Goal: Information Seeking & Learning: Learn about a topic

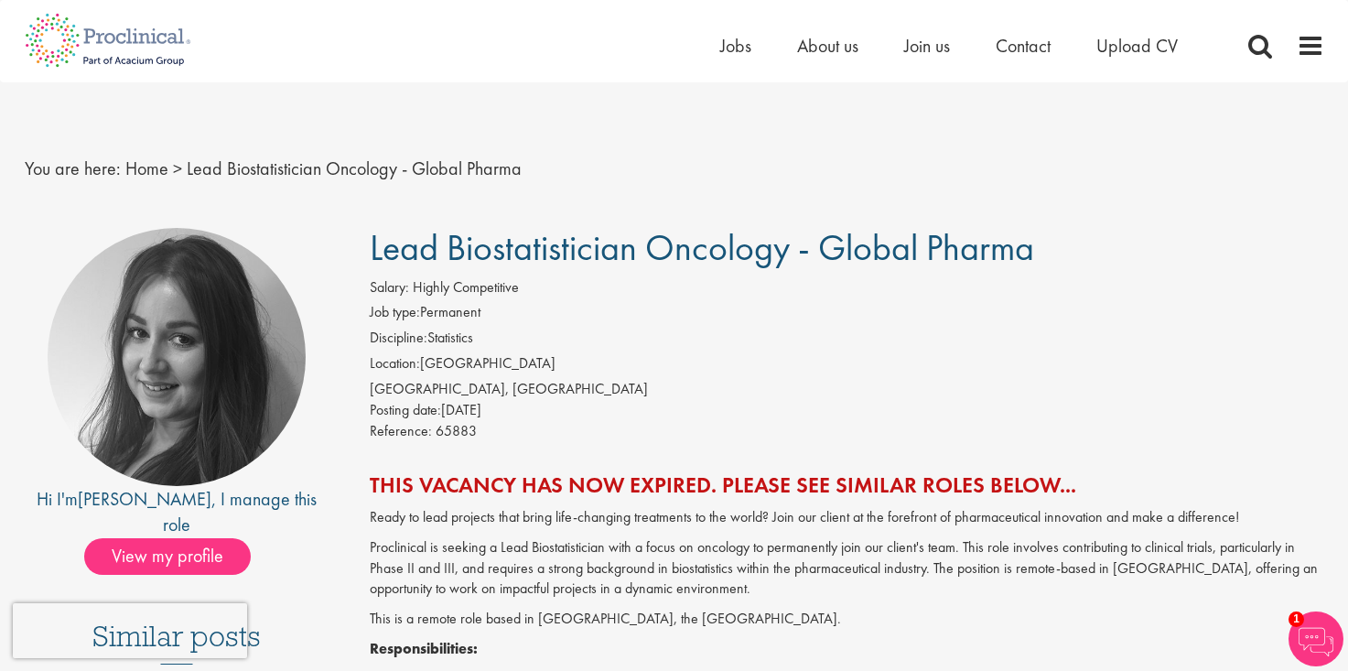
click at [725, 268] on span "Lead Biostatistician Oncology - Global Pharma" at bounding box center [702, 247] width 664 height 47
click at [639, 204] on div "You are here: Home > Lead Biostatistician Oncology - Global Pharma" at bounding box center [674, 150] width 1327 height 136
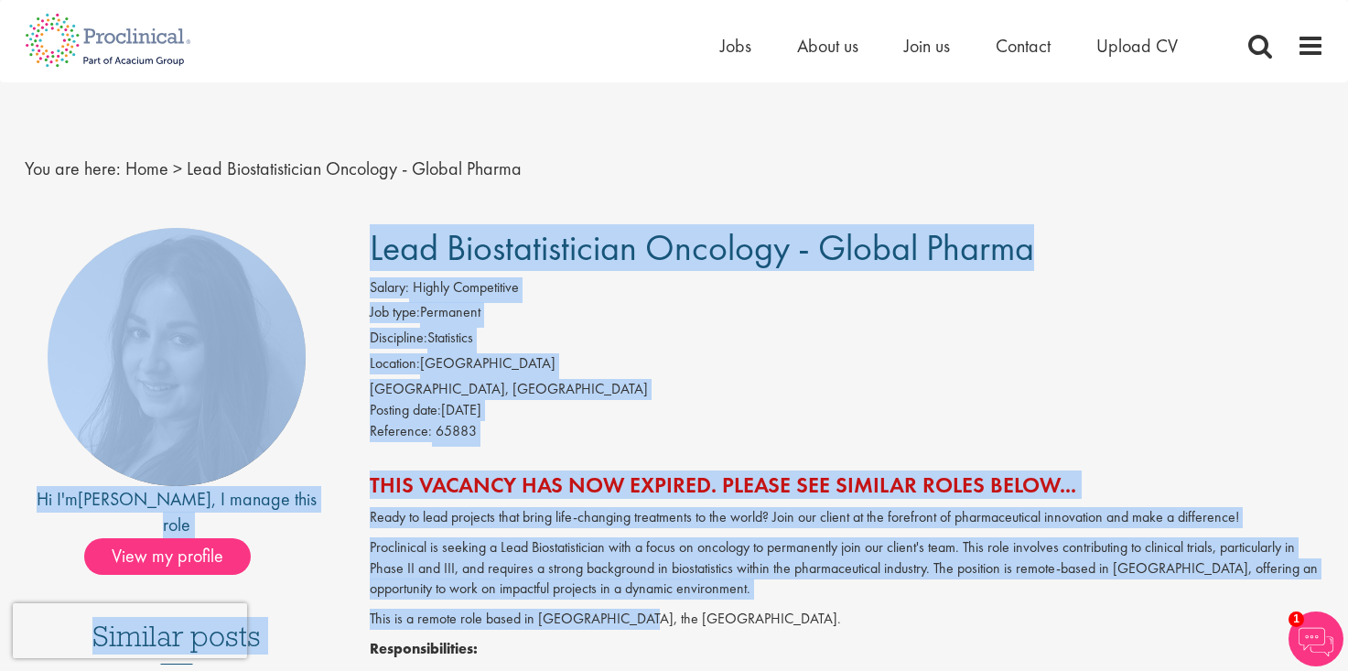
drag, startPoint x: 602, startPoint y: 172, endPoint x: 875, endPoint y: 621, distance: 525.6
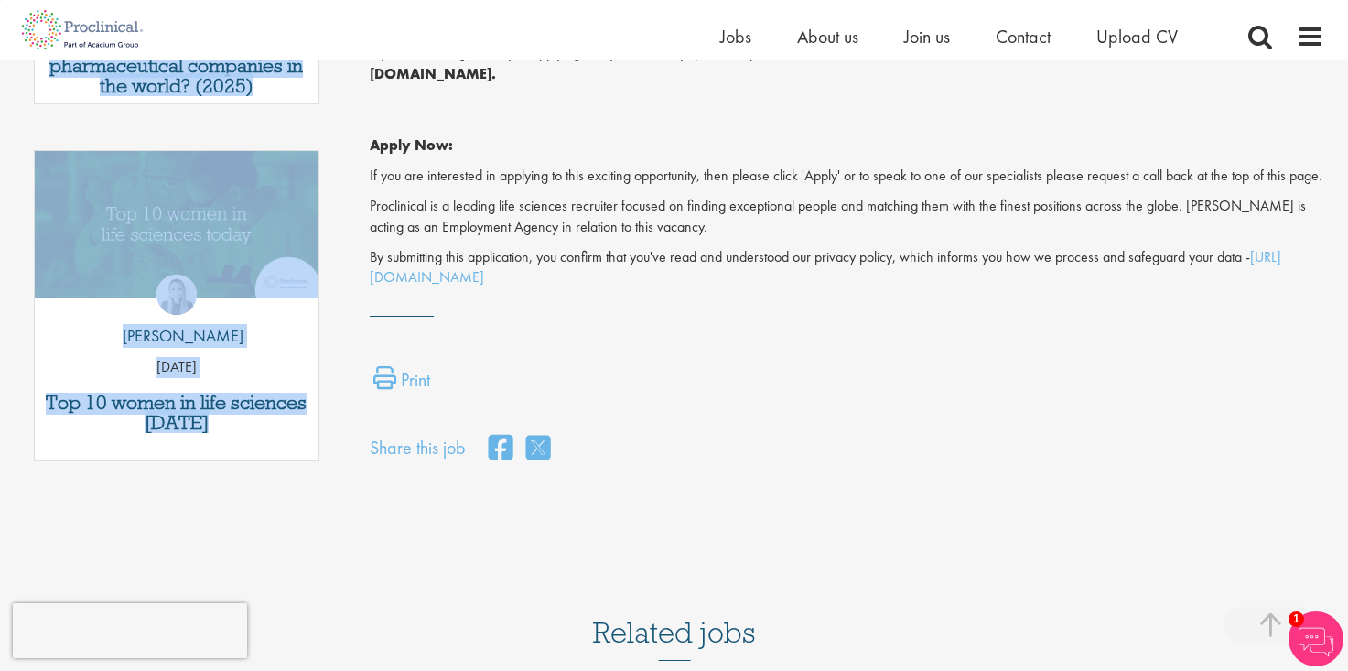
scroll to position [1271, 0]
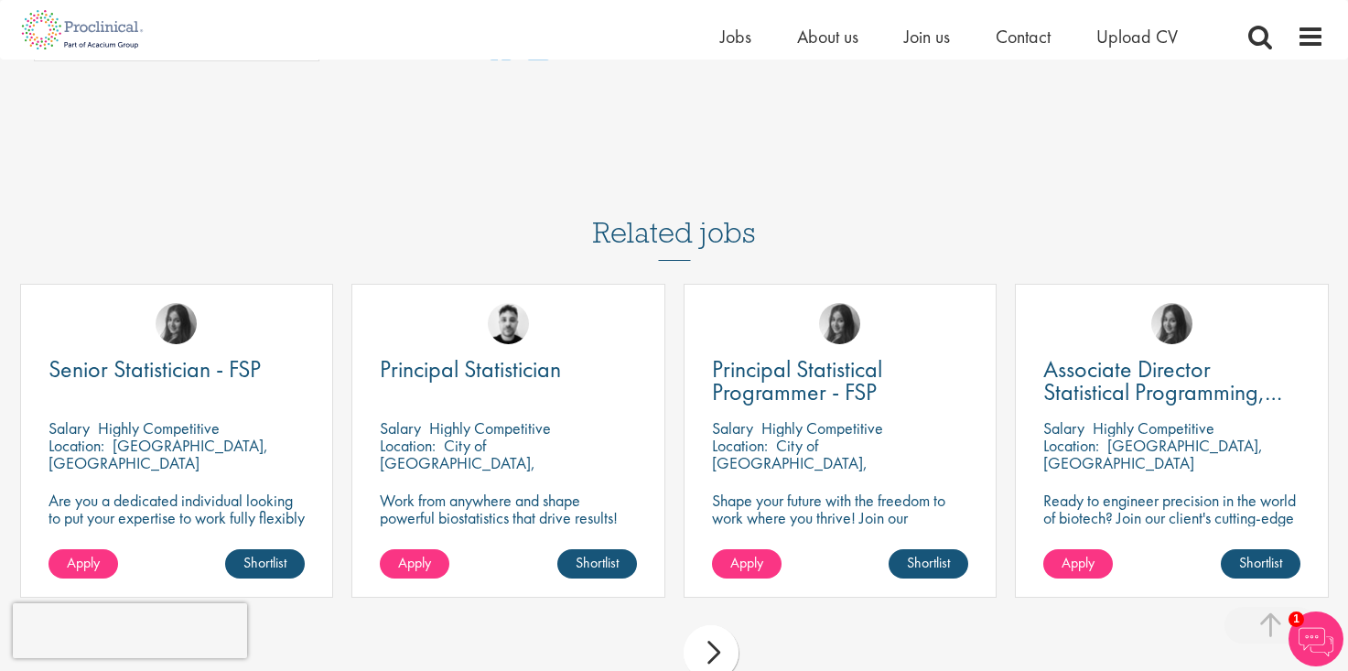
click at [392, 171] on div "Related jobs Senior Statistician - FSP [GEOGRAPHIC_DATA] Highly Competitive Loc…" at bounding box center [674, 433] width 1327 height 524
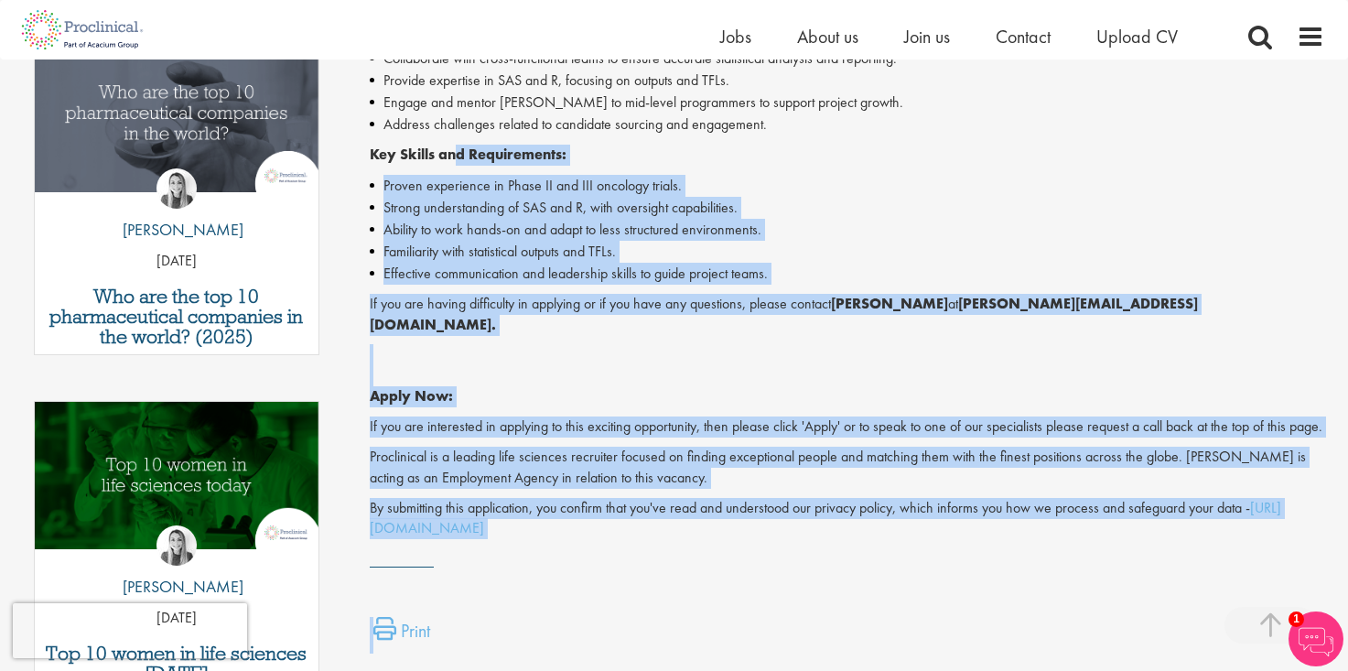
scroll to position [9, 0]
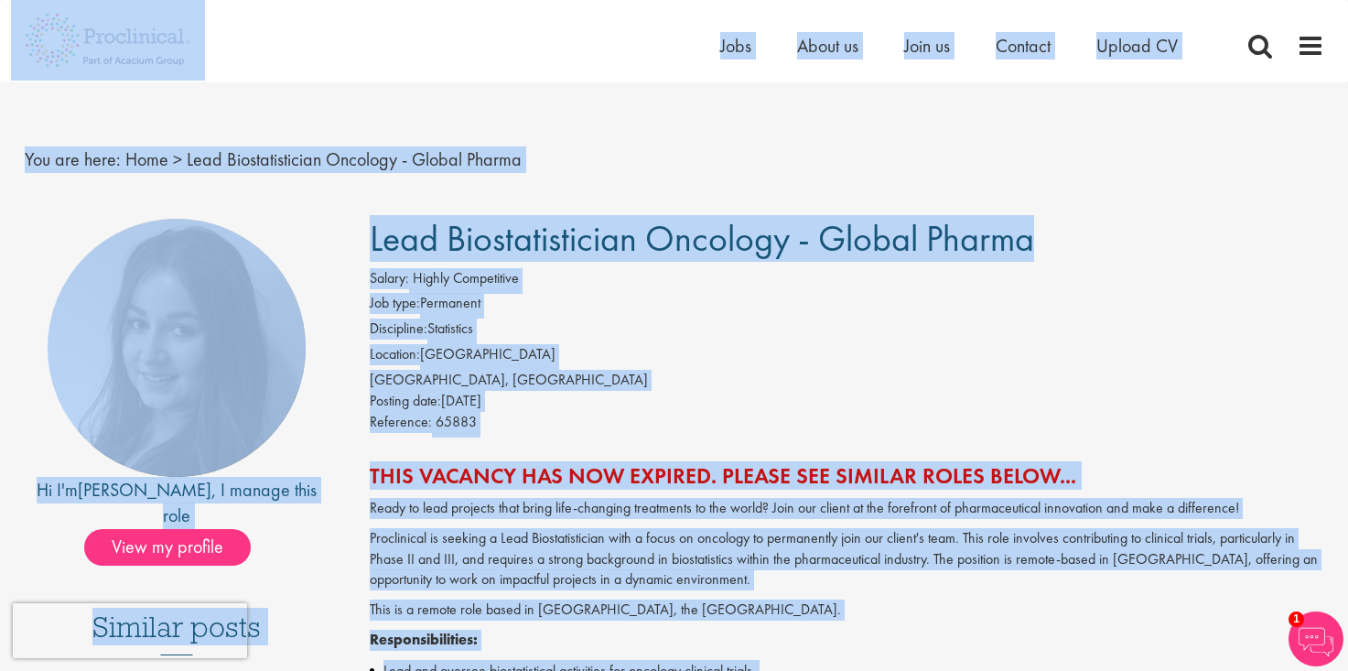
drag, startPoint x: 564, startPoint y: 352, endPoint x: 22, endPoint y: 27, distance: 631.6
click at [135, 201] on div "You are here: Home > Lead Biostatistician Oncology - Global Pharma" at bounding box center [674, 141] width 1327 height 136
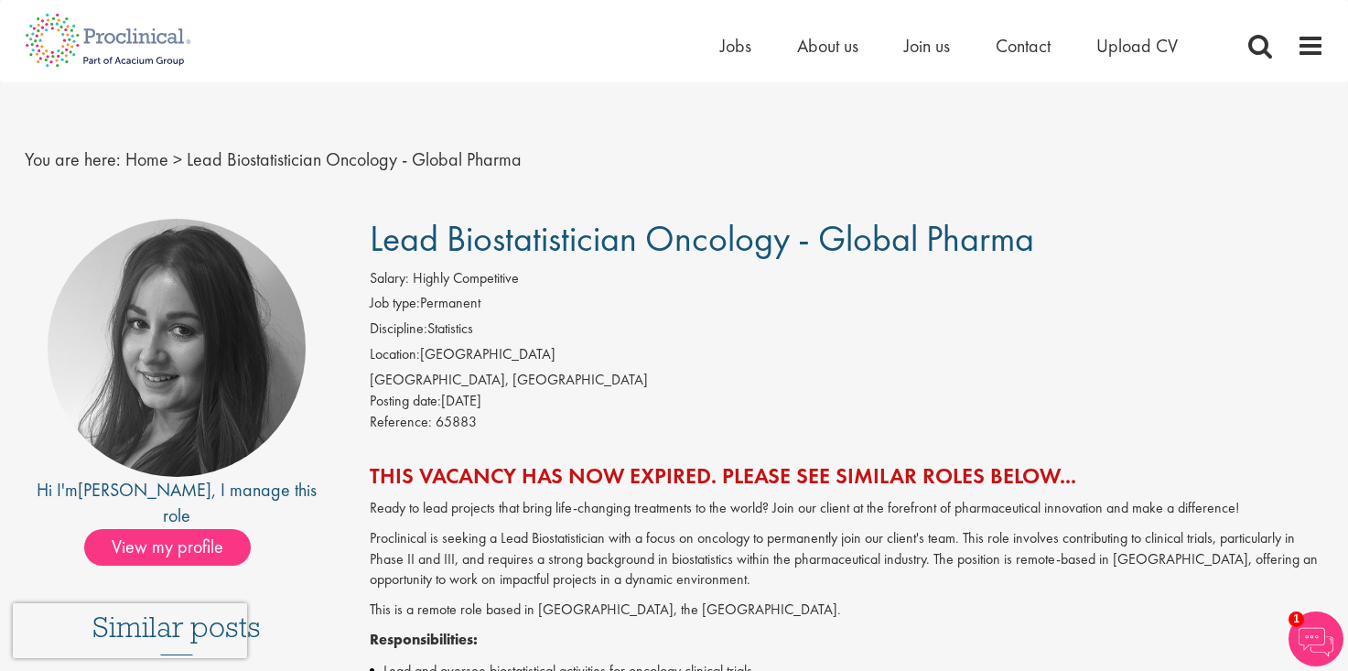
click at [73, 167] on span "You are here:" at bounding box center [73, 159] width 96 height 24
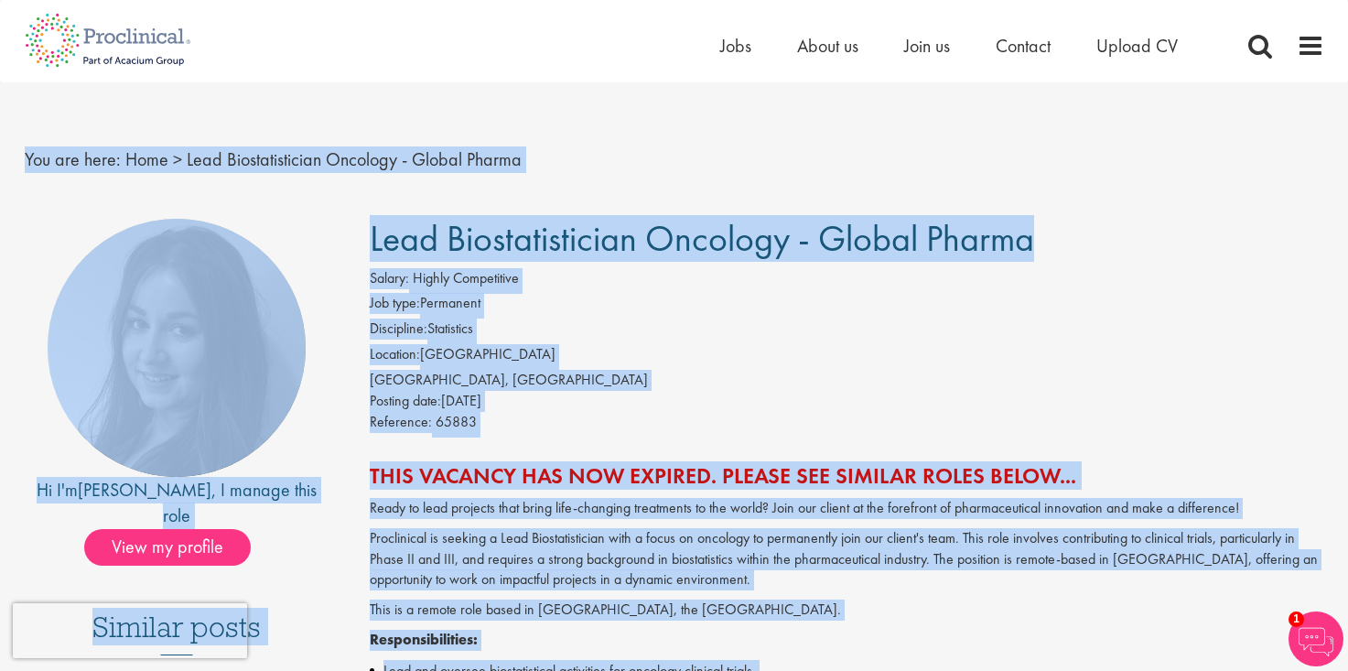
scroll to position [287, 0]
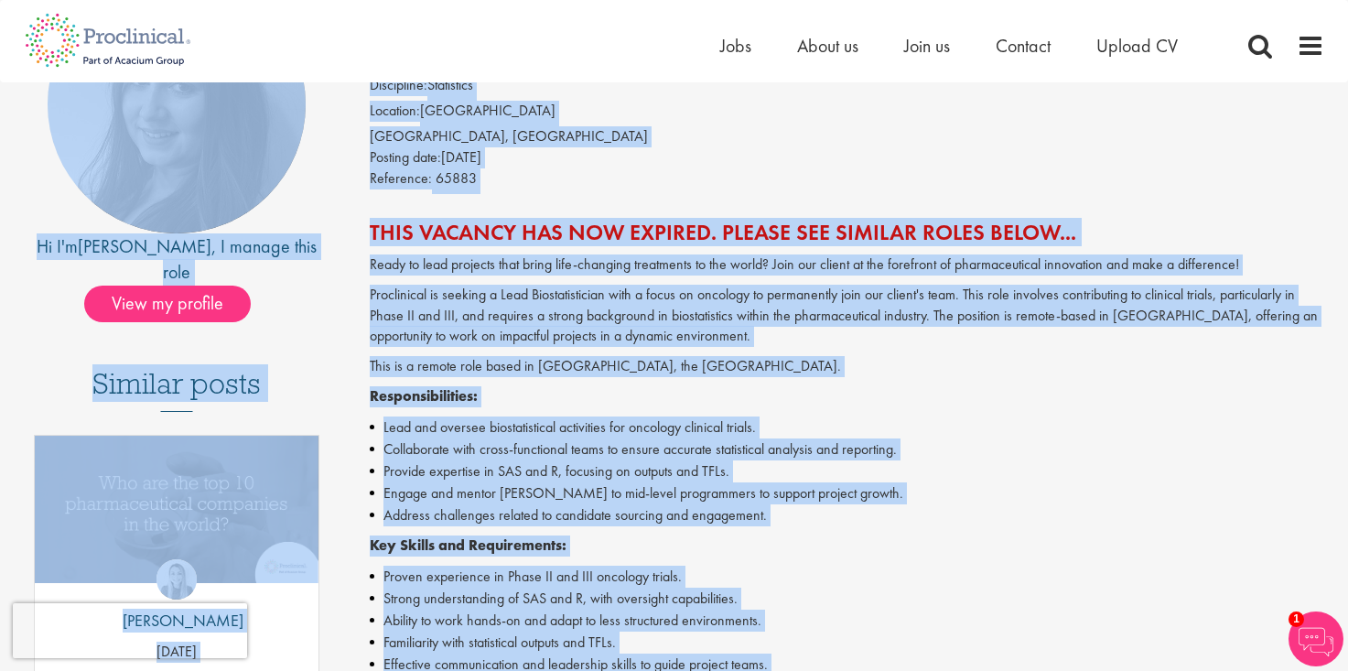
drag, startPoint x: 332, startPoint y: 99, endPoint x: 725, endPoint y: 686, distance: 706.5
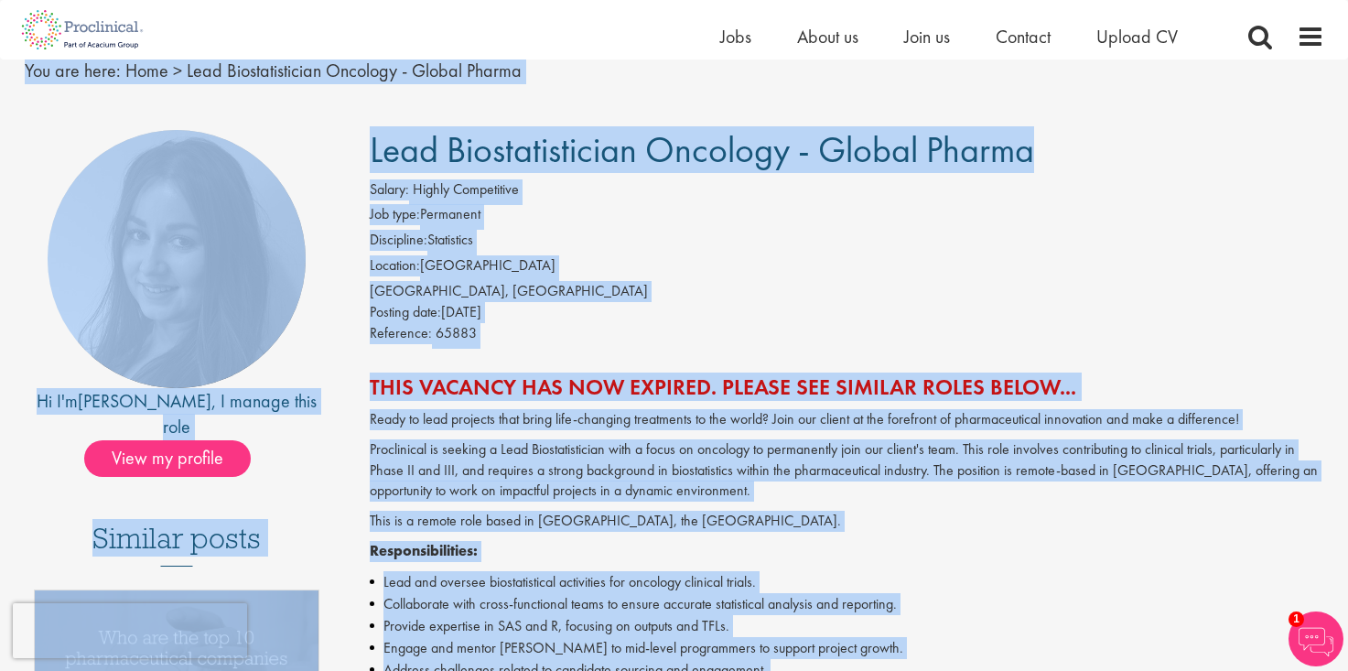
scroll to position [0, 0]
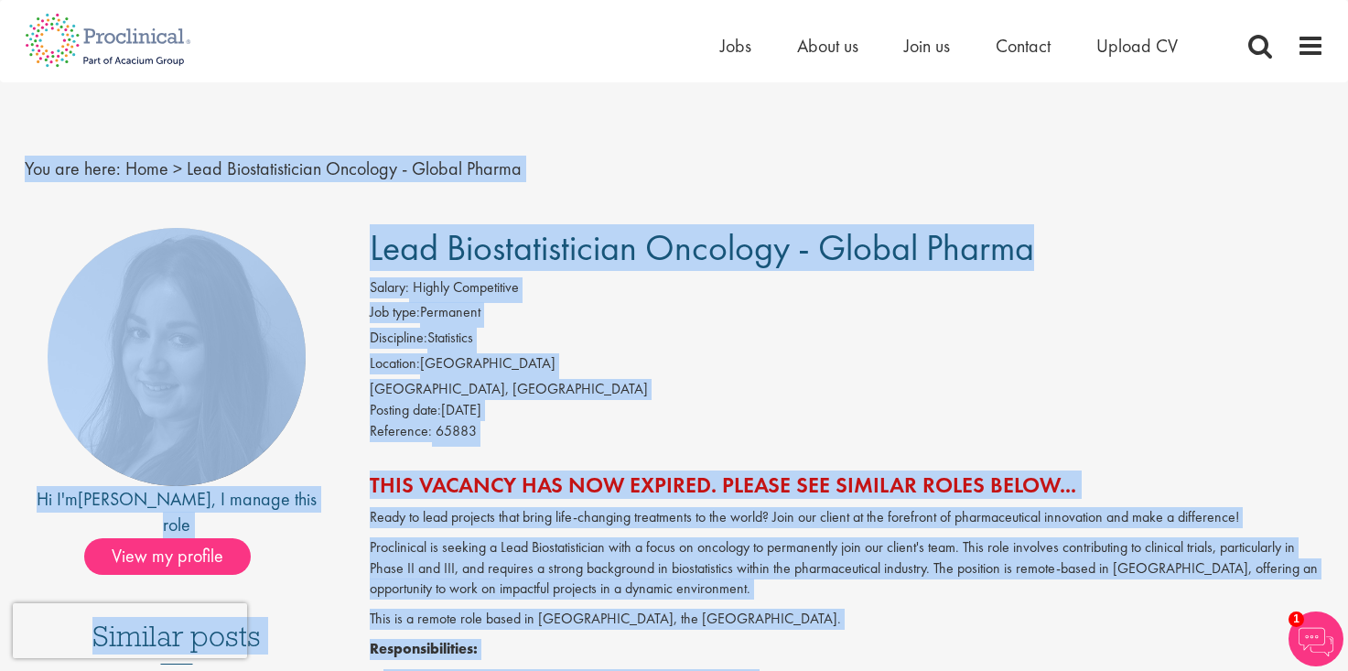
drag, startPoint x: 534, startPoint y: 379, endPoint x: 199, endPoint y: -107, distance: 590.1
click at [162, 174] on link "Home" at bounding box center [146, 168] width 43 height 24
